Goal: Task Accomplishment & Management: Manage account settings

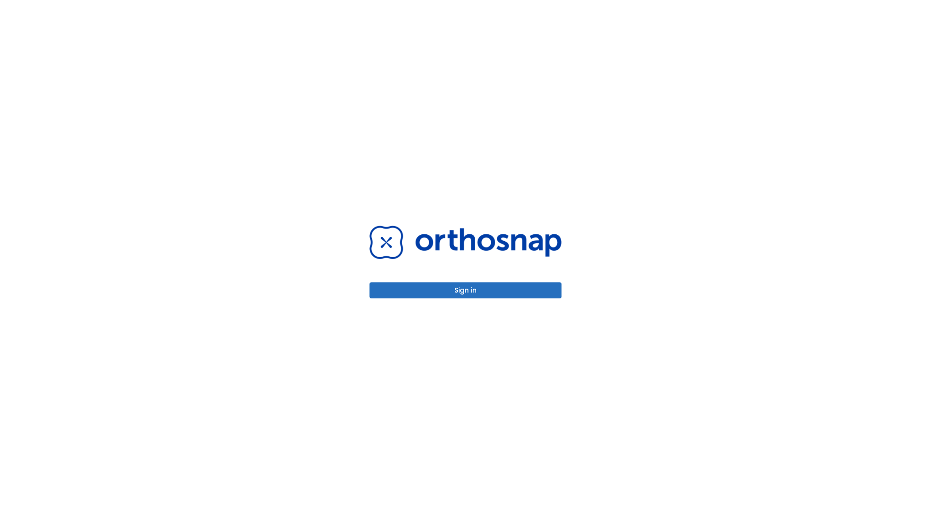
click at [466, 290] on button "Sign in" at bounding box center [466, 290] width 192 height 16
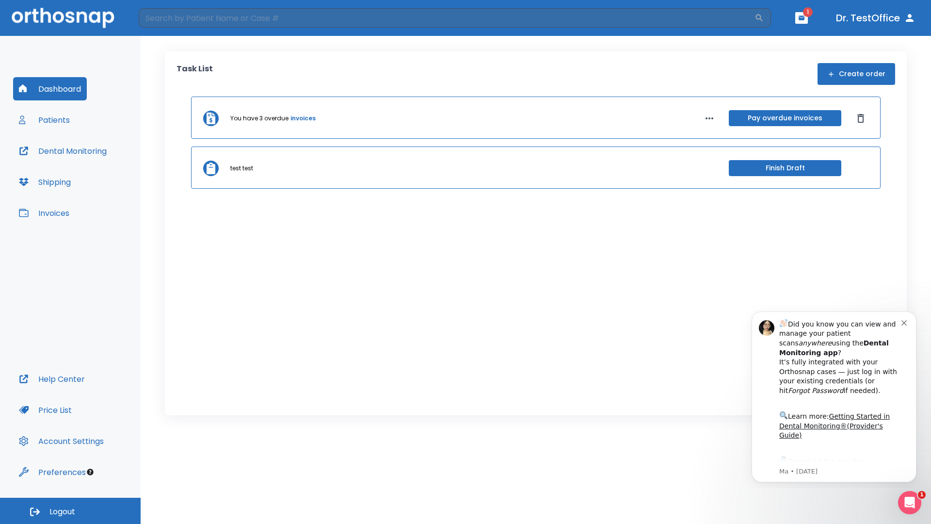
click at [70, 511] on span "Logout" at bounding box center [62, 511] width 26 height 11
